Goal: Feedback & Contribution: Leave review/rating

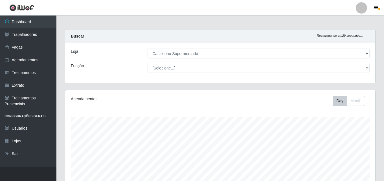
select select "377"
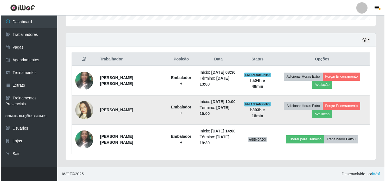
scroll to position [117, 310]
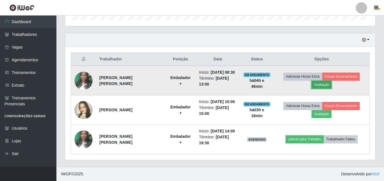
click at [320, 86] on button "Avaliação" at bounding box center [321, 85] width 20 height 8
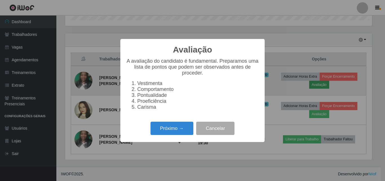
scroll to position [117, 307]
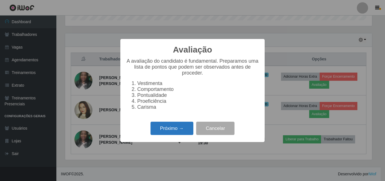
click at [174, 132] on button "Próximo →" at bounding box center [172, 128] width 43 height 13
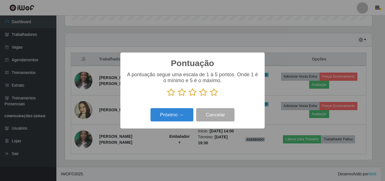
click at [218, 94] on p at bounding box center [192, 92] width 133 height 8
click at [216, 91] on icon at bounding box center [214, 92] width 8 height 8
click at [210, 96] on input "radio" at bounding box center [210, 96] width 0 height 0
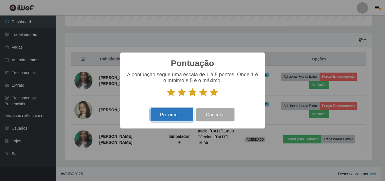
click at [161, 115] on button "Próximo →" at bounding box center [172, 114] width 43 height 13
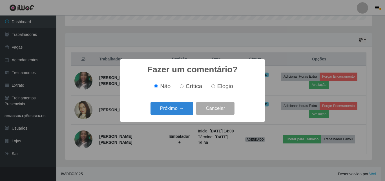
click at [228, 87] on span "Elogio" at bounding box center [226, 86] width 16 height 6
click at [215, 87] on input "Elogio" at bounding box center [214, 86] width 4 height 4
radio input "true"
click at [164, 109] on button "Próximo →" at bounding box center [172, 108] width 43 height 13
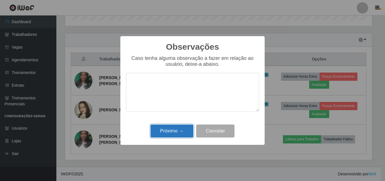
drag, startPoint x: 173, startPoint y: 133, endPoint x: 173, endPoint y: 131, distance: 2.8
click at [173, 133] on button "Próximo →" at bounding box center [172, 130] width 43 height 13
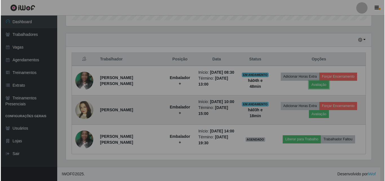
scroll to position [117, 310]
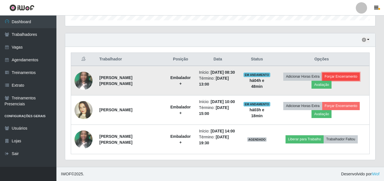
click at [340, 77] on button "Forçar Encerramento" at bounding box center [341, 77] width 38 height 8
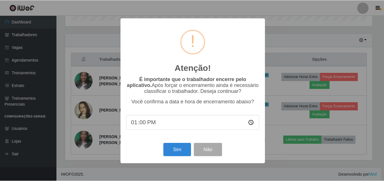
scroll to position [117, 307]
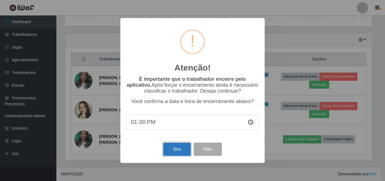
click at [168, 149] on button "Sim" at bounding box center [176, 148] width 27 height 13
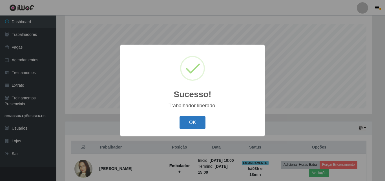
click at [198, 121] on button "OK" at bounding box center [193, 122] width 26 height 13
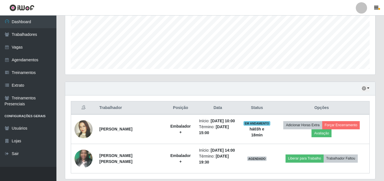
scroll to position [152, 0]
